Goal: Find specific fact: Find contact information

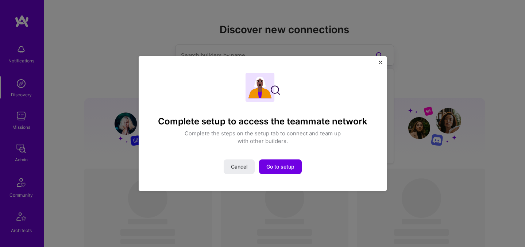
click at [383, 62] on div "Complete setup to access the teammate network Complete the steps on the setup t…" at bounding box center [263, 123] width 248 height 135
click at [381, 62] on img "Close" at bounding box center [381, 63] width 4 height 4
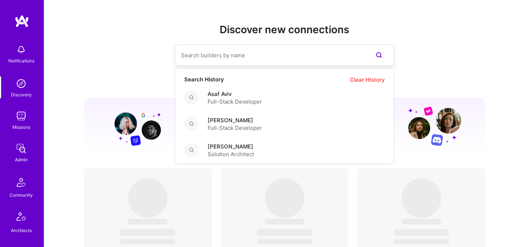
click at [288, 55] on input at bounding box center [270, 55] width 178 height 19
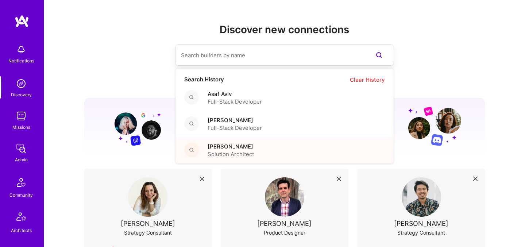
click at [275, 147] on div "[PERSON_NAME] Solution Architect" at bounding box center [284, 150] width 218 height 26
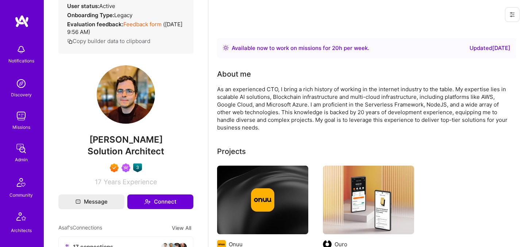
scroll to position [120, 0]
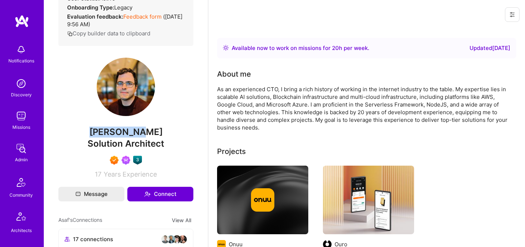
drag, startPoint x: 101, startPoint y: 140, endPoint x: 147, endPoint y: 140, distance: 45.6
click at [147, 138] on span "[PERSON_NAME]" at bounding box center [125, 132] width 135 height 11
copy span "[PERSON_NAME]"
